Goal: Navigation & Orientation: Find specific page/section

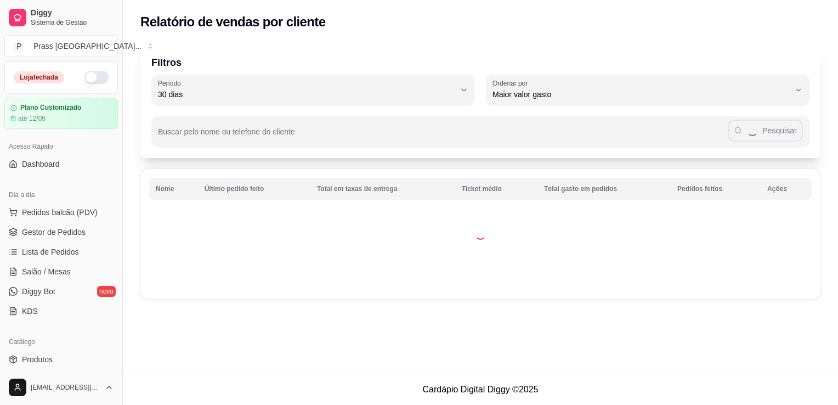
select select "30"
select select "HIGHEST_TOTAL_SPENT_WITH_ORDERS"
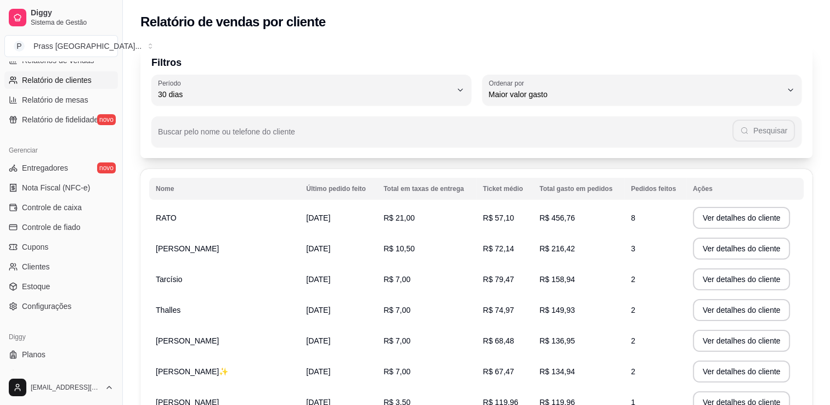
scroll to position [374, 0]
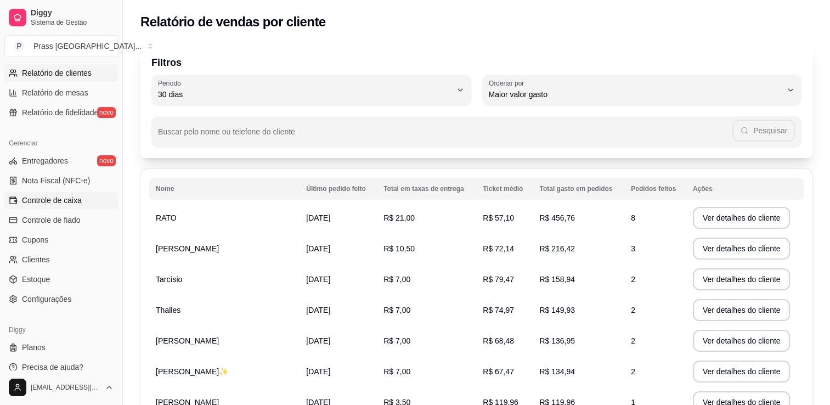
click at [69, 196] on span "Controle de caixa" at bounding box center [52, 200] width 60 height 11
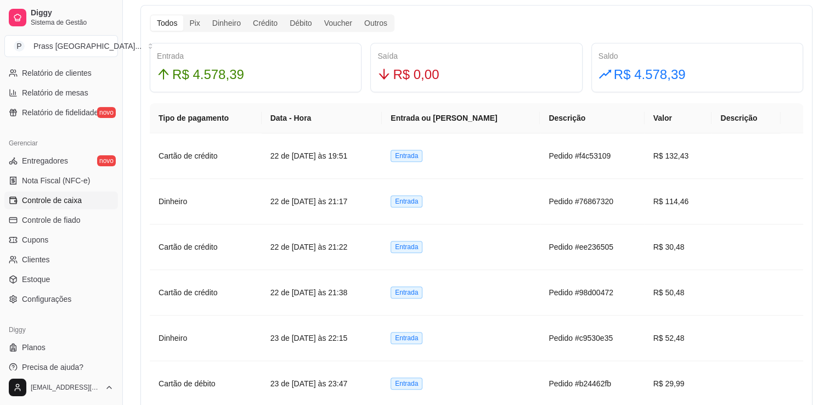
scroll to position [635, 0]
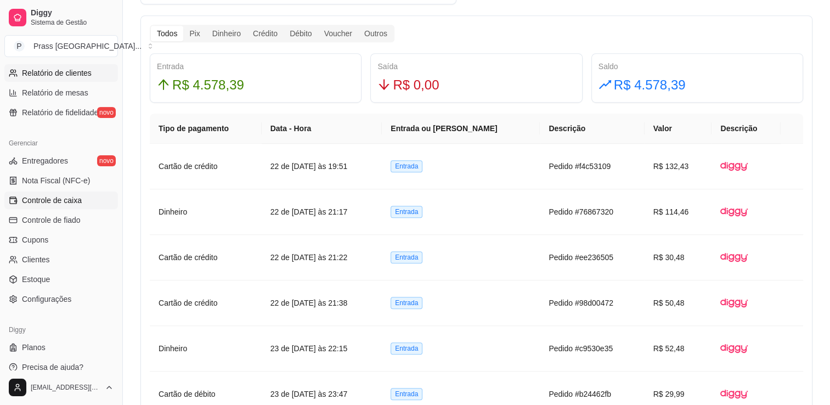
click at [71, 78] on link "Relatório de clientes" at bounding box center [61, 73] width 114 height 18
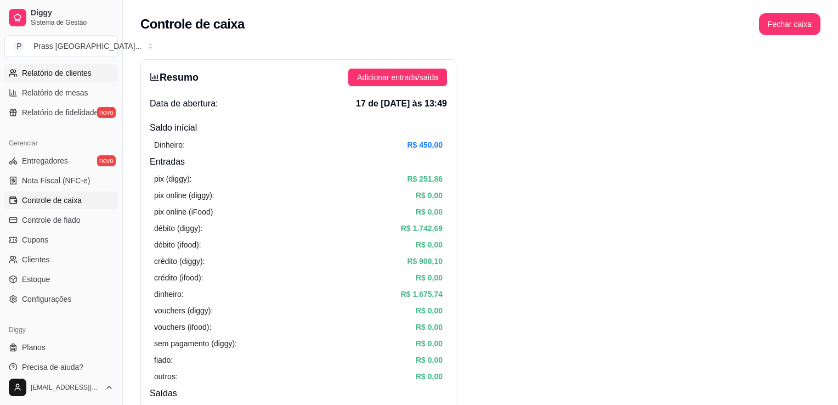
select select "30"
select select "HIGHEST_TOTAL_SPENT_WITH_ORDERS"
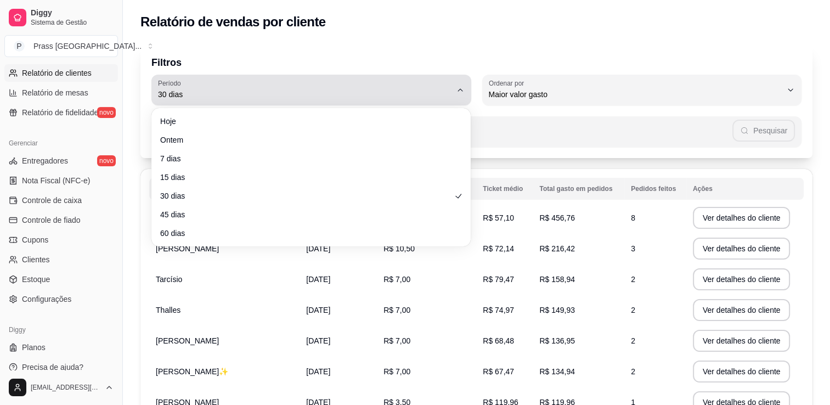
click at [463, 97] on button "Período 30 dias" at bounding box center [311, 90] width 320 height 31
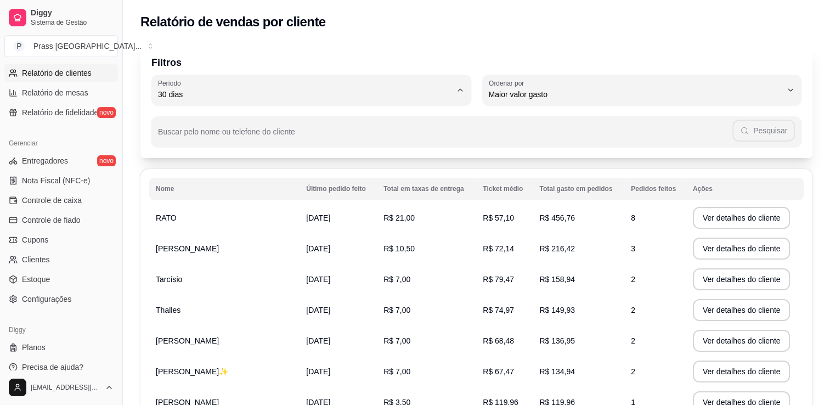
click at [324, 216] on span "45 dias" at bounding box center [305, 210] width 279 height 10
type input "45"
select select "45"
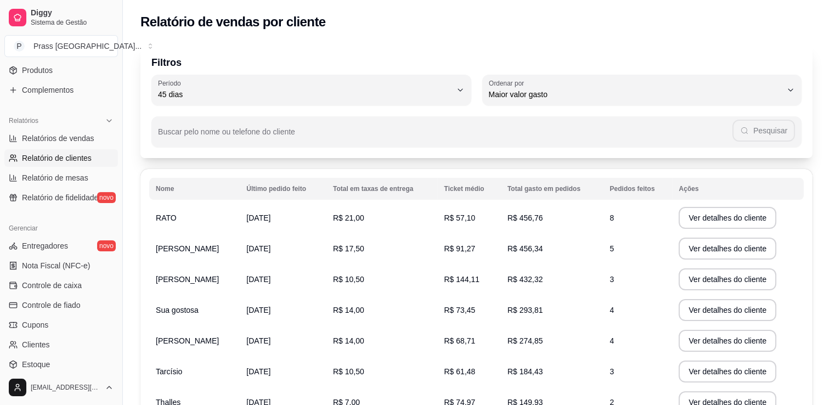
scroll to position [292, 0]
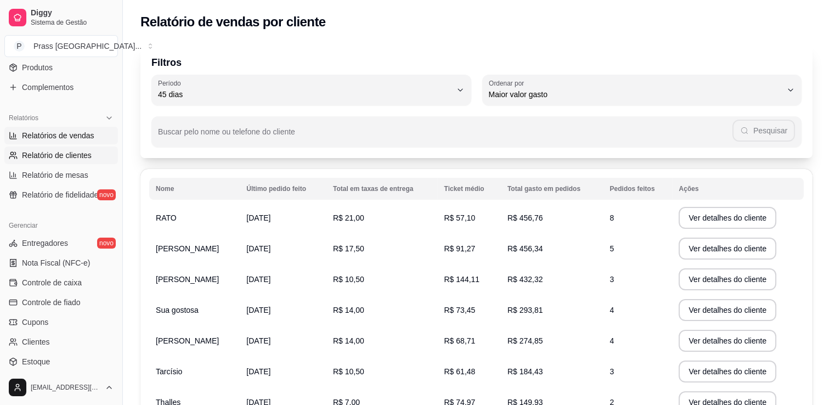
click at [70, 127] on link "Relatórios de vendas" at bounding box center [61, 136] width 114 height 18
select select "ALL"
select select "0"
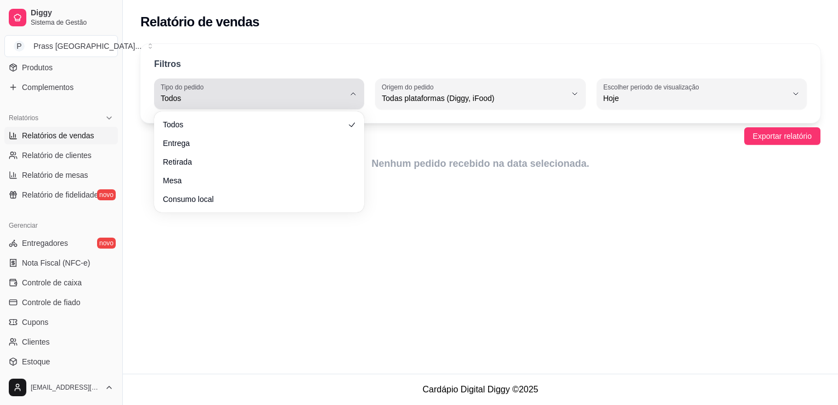
click at [351, 104] on button "Tipo do pedido Todos" at bounding box center [259, 93] width 210 height 31
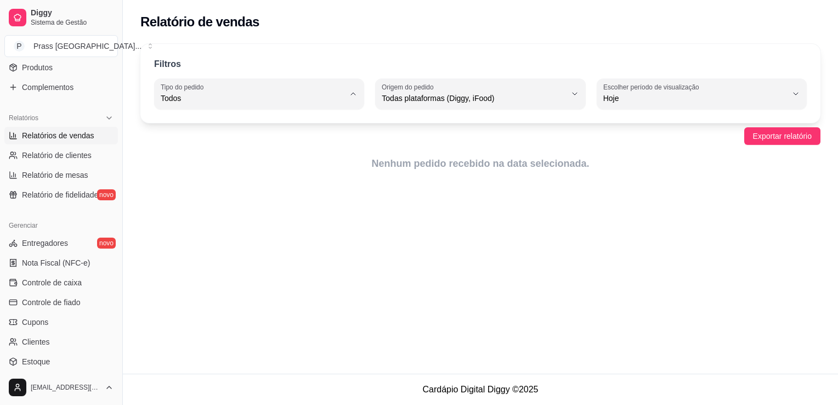
click at [269, 121] on span "Todos" at bounding box center [254, 124] width 174 height 10
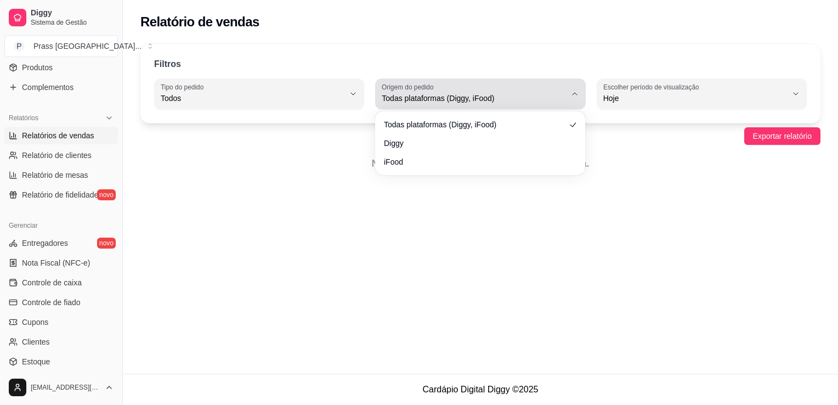
click at [410, 94] on span "Todas plataformas (Diggy, iFood)" at bounding box center [474, 98] width 184 height 11
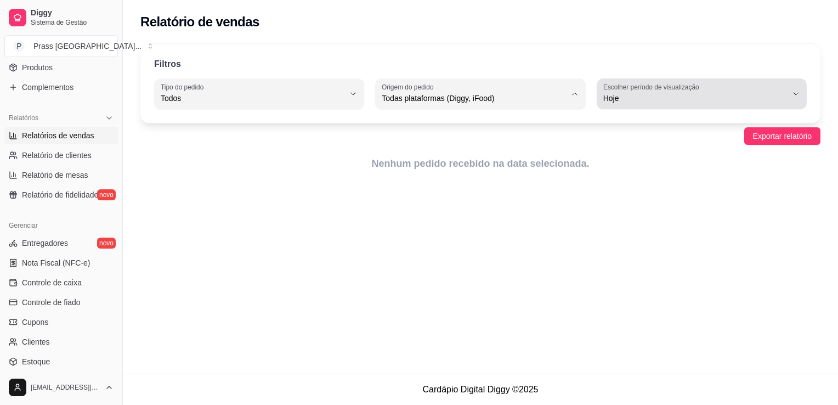
click at [610, 103] on span "Hoje" at bounding box center [696, 98] width 184 height 11
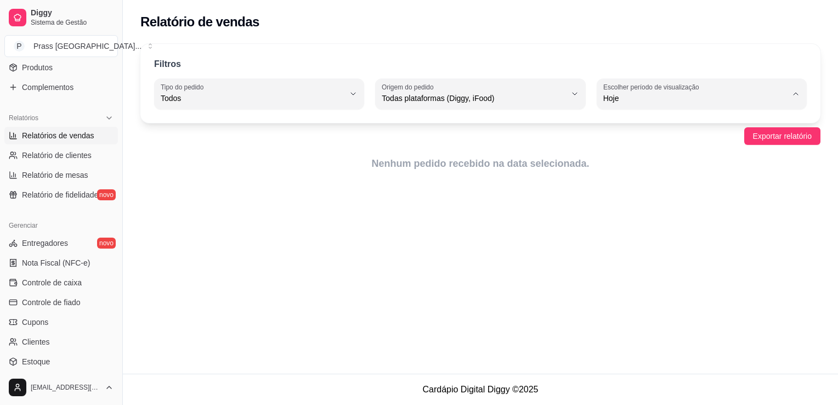
click at [614, 216] on span "45 dias" at bounding box center [697, 213] width 174 height 10
type input "45"
select select "45"
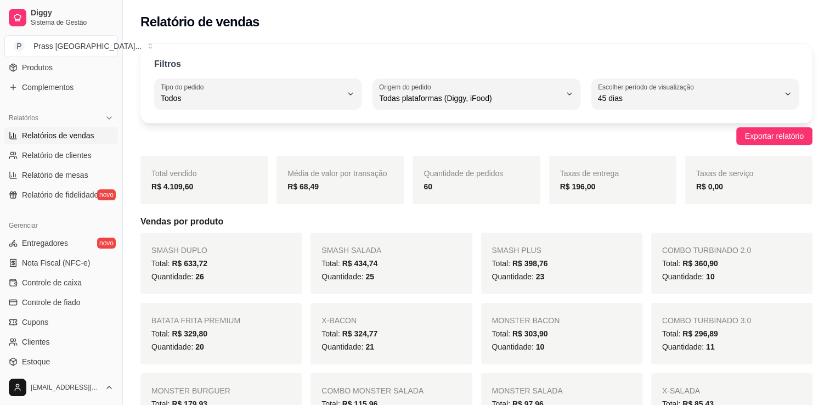
scroll to position [303, 0]
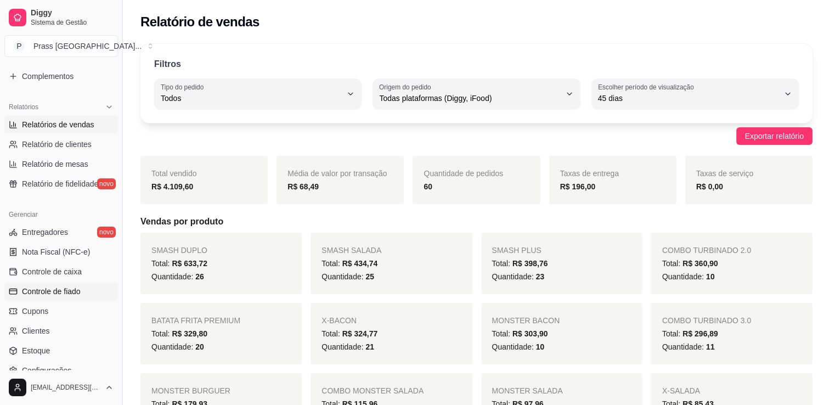
click at [66, 283] on link "Controle de fiado" at bounding box center [61, 292] width 114 height 18
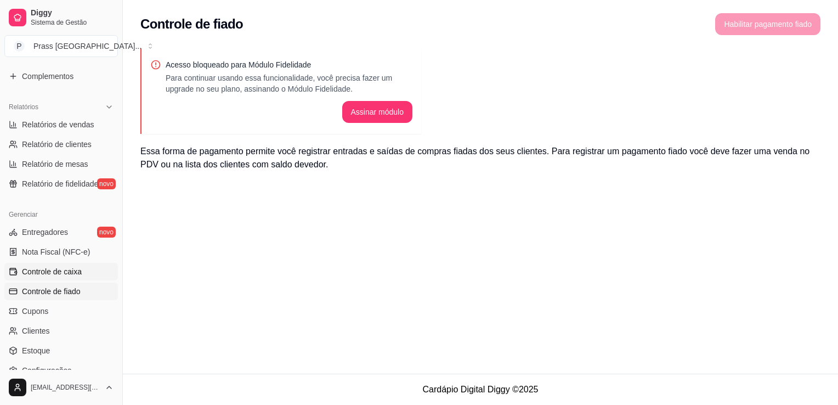
click at [71, 277] on link "Controle de caixa" at bounding box center [61, 272] width 114 height 18
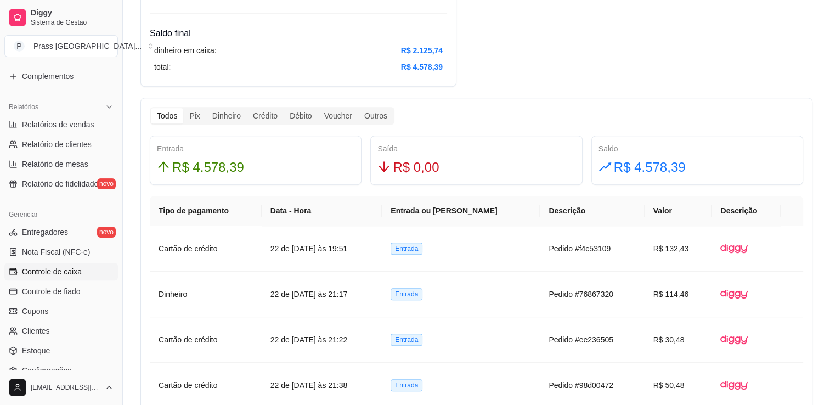
scroll to position [554, 0]
